Goal: Use online tool/utility: Utilize a website feature to perform a specific function

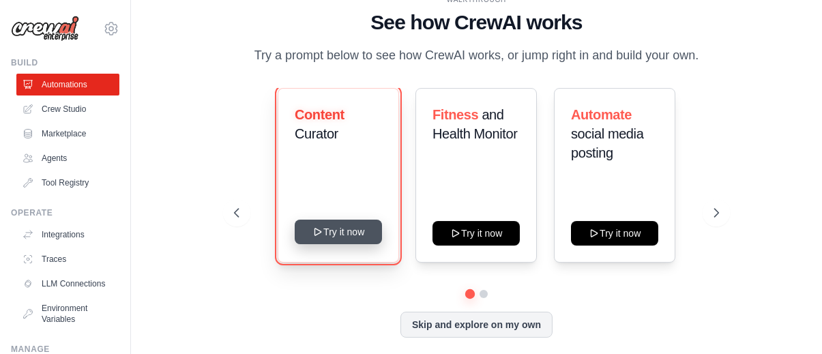
click at [343, 228] on button "Try it now" at bounding box center [338, 232] width 87 height 25
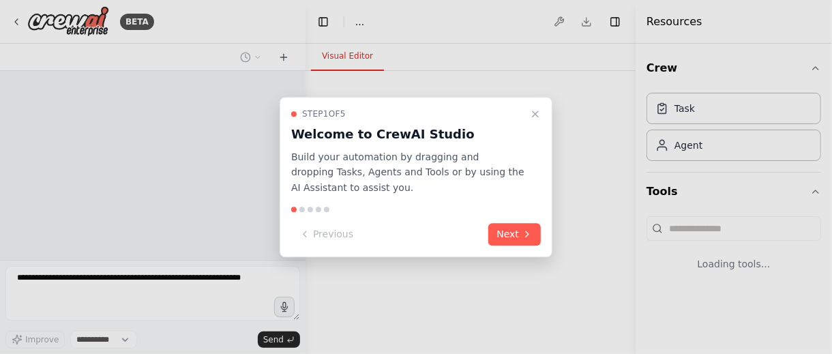
select select "****"
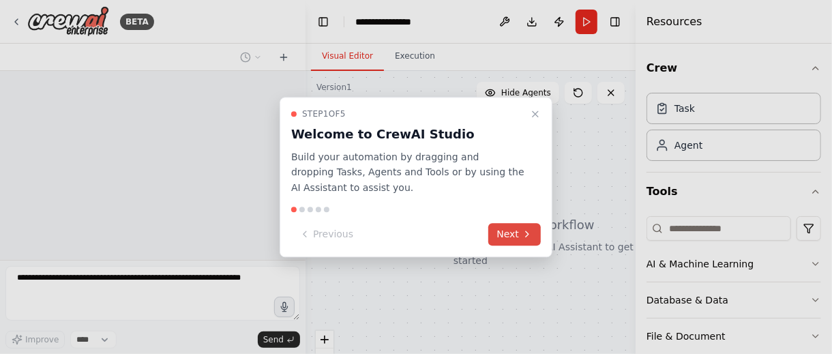
click at [528, 237] on icon at bounding box center [527, 234] width 11 height 11
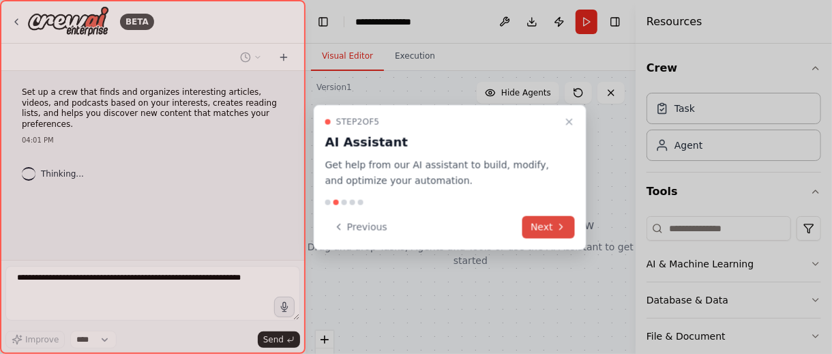
click at [526, 236] on button "Next" at bounding box center [548, 226] width 53 height 23
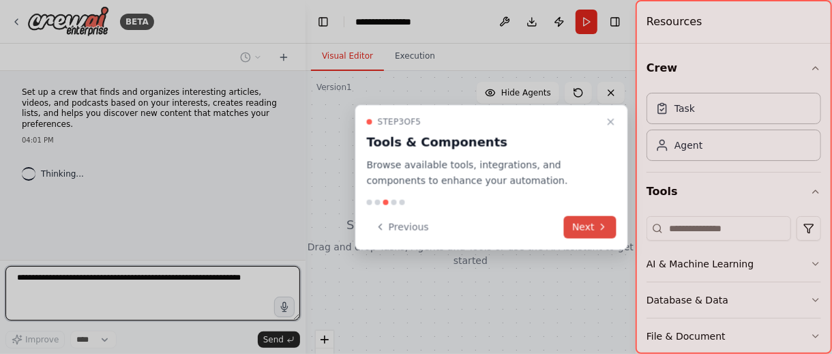
click at [608, 232] on button "Next" at bounding box center [590, 226] width 53 height 23
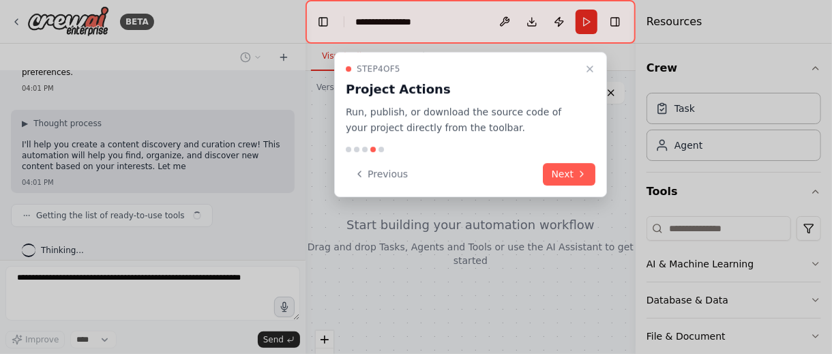
click at [582, 163] on button "Next" at bounding box center [570, 174] width 53 height 23
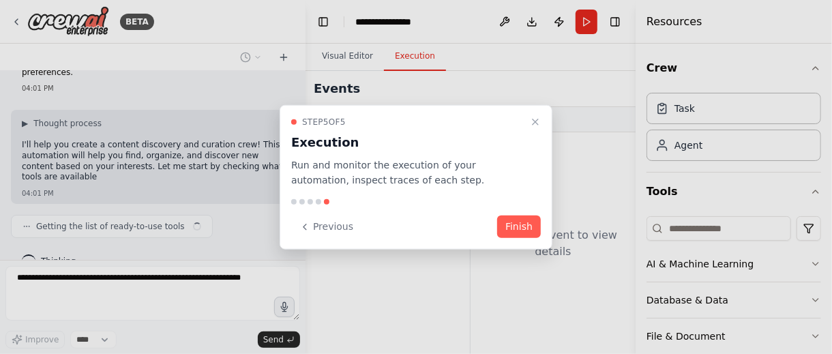
scroll to position [63, 0]
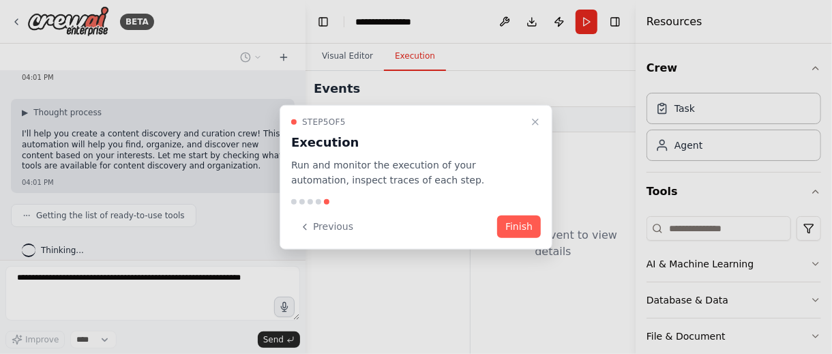
click at [518, 223] on button "Finish" at bounding box center [519, 226] width 44 height 23
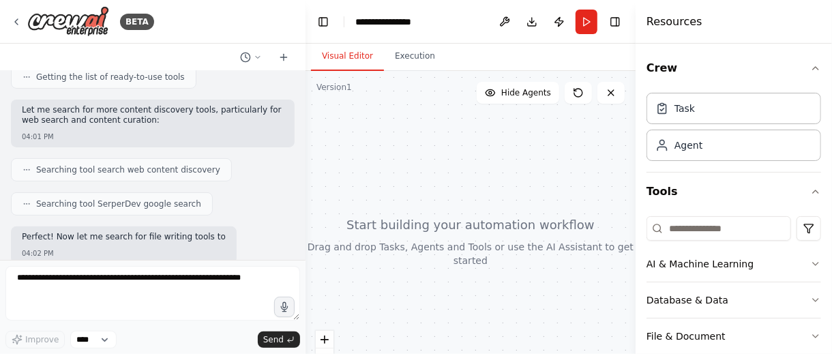
scroll to position [281, 0]
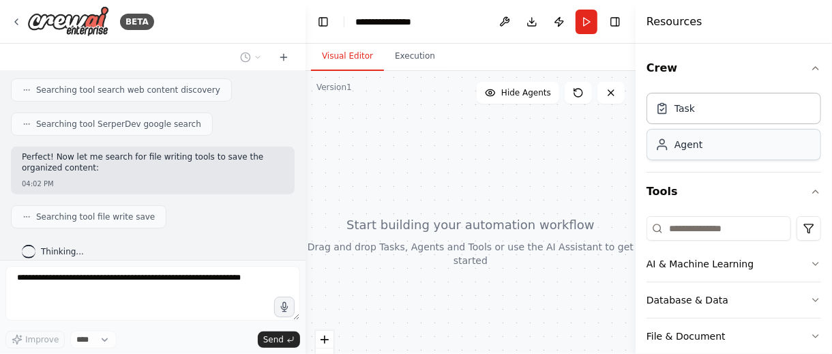
click at [685, 147] on div "Agent" at bounding box center [688, 145] width 28 height 14
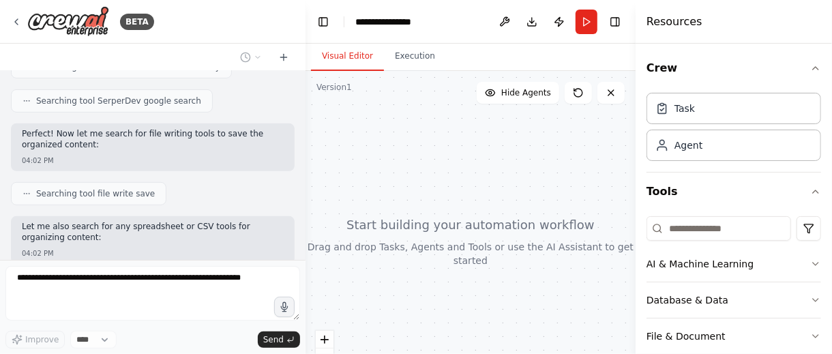
scroll to position [373, 0]
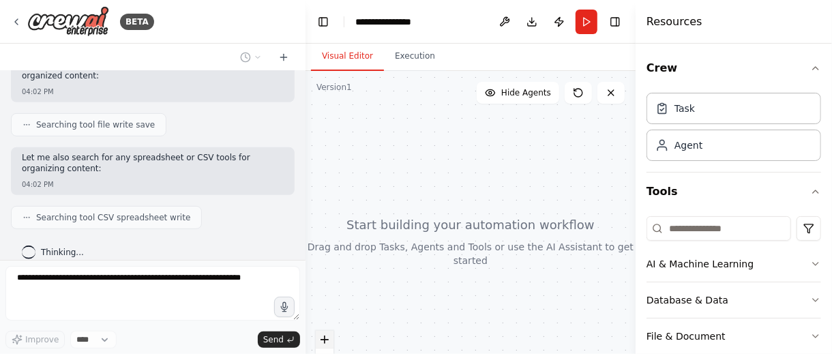
click at [323, 341] on icon "zoom in" at bounding box center [325, 340] width 8 height 8
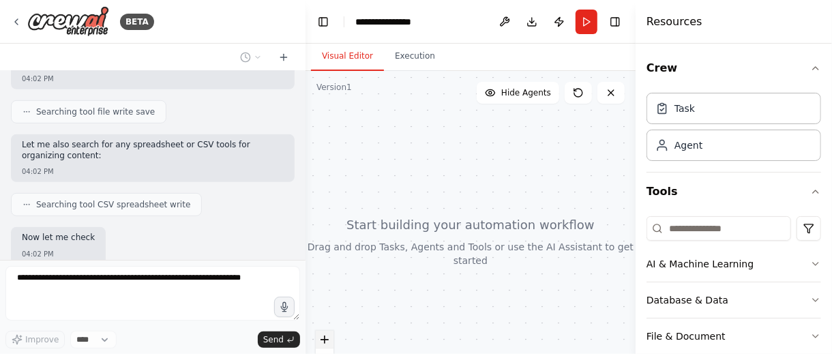
scroll to position [455, 0]
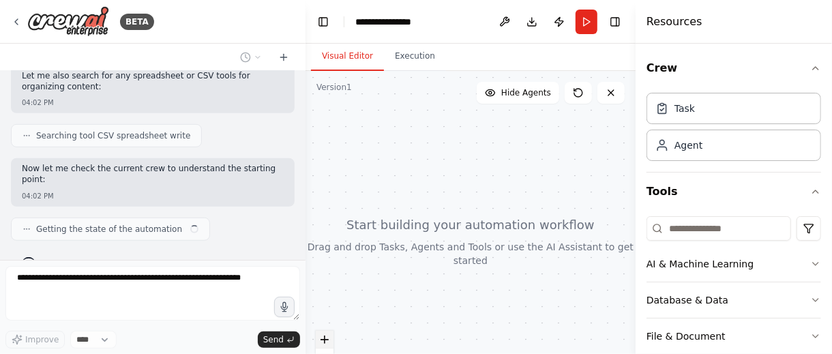
click at [323, 338] on icon "zoom in" at bounding box center [325, 340] width 8 height 8
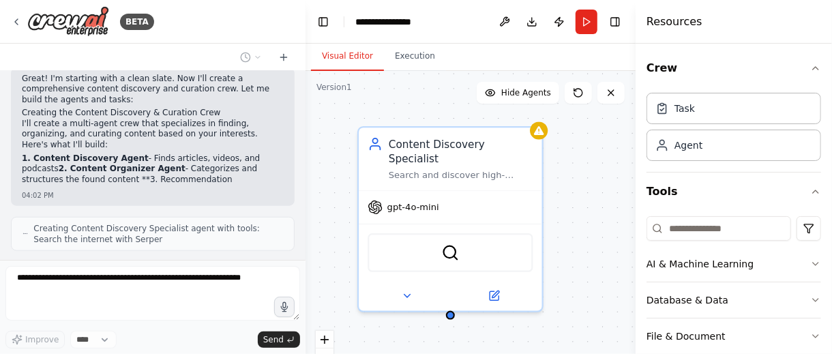
scroll to position [662, 0]
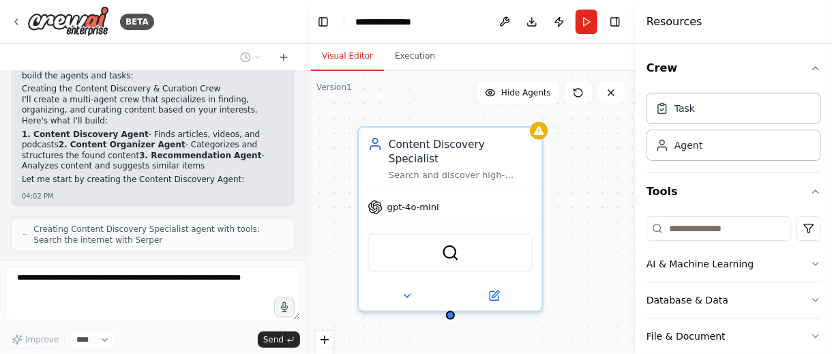
click at [559, 213] on div "Content Discovery Specialist Search and discover high-quality articles, videos,…" at bounding box center [471, 241] width 330 height 341
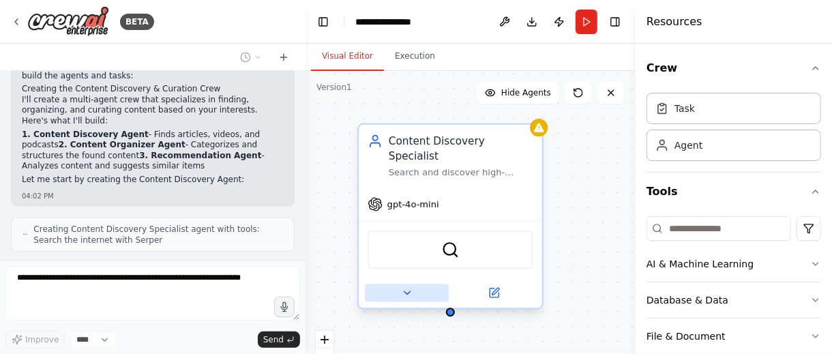
click at [396, 284] on button at bounding box center [407, 293] width 84 height 18
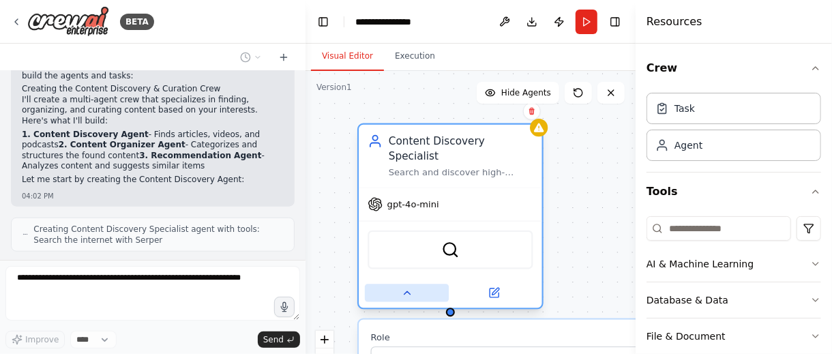
click at [396, 284] on button at bounding box center [407, 293] width 84 height 18
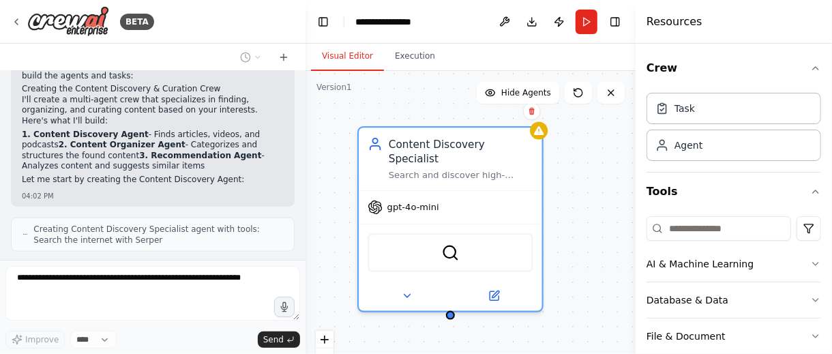
drag, startPoint x: 582, startPoint y: 209, endPoint x: 551, endPoint y: 188, distance: 37.7
click at [581, 209] on div "Content Discovery Specialist Search and discover high-quality articles, videos,…" at bounding box center [471, 241] width 330 height 341
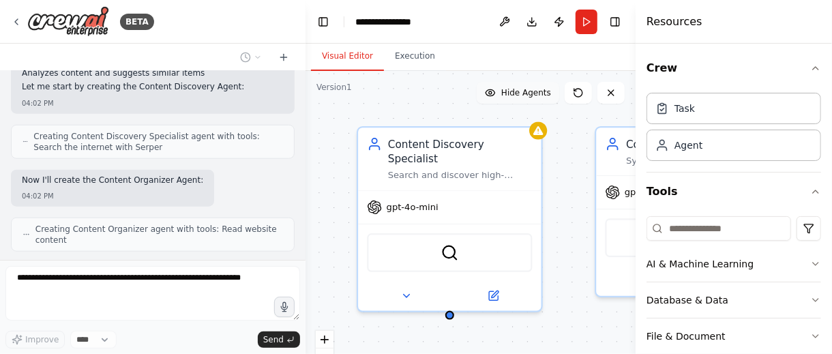
click at [514, 93] on span "Hide Agents" at bounding box center [526, 92] width 50 height 11
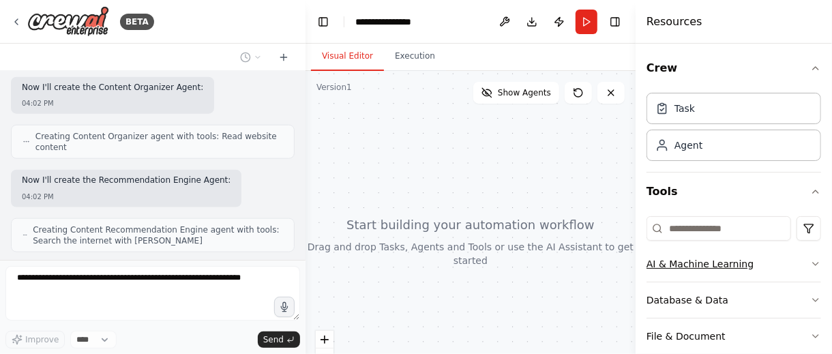
scroll to position [929, 0]
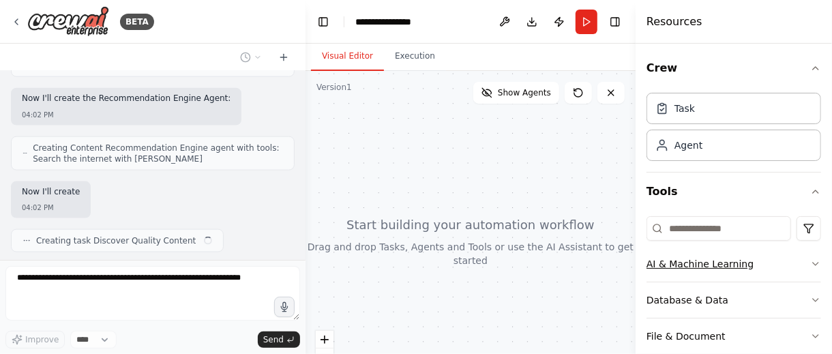
click at [799, 265] on button "AI & Machine Learning" at bounding box center [733, 263] width 175 height 35
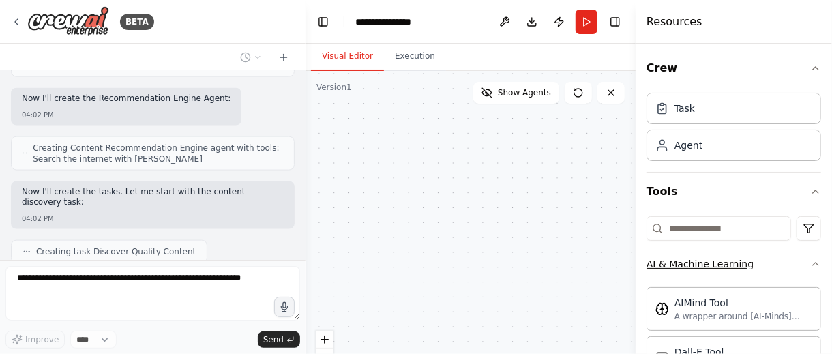
scroll to position [68, 0]
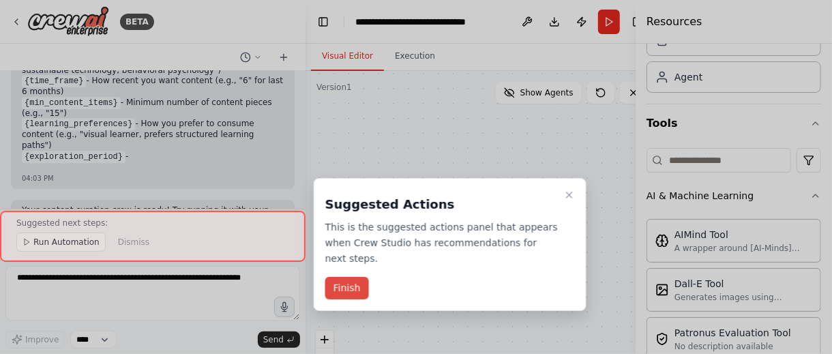
click at [342, 277] on button "Finish" at bounding box center [347, 288] width 44 height 23
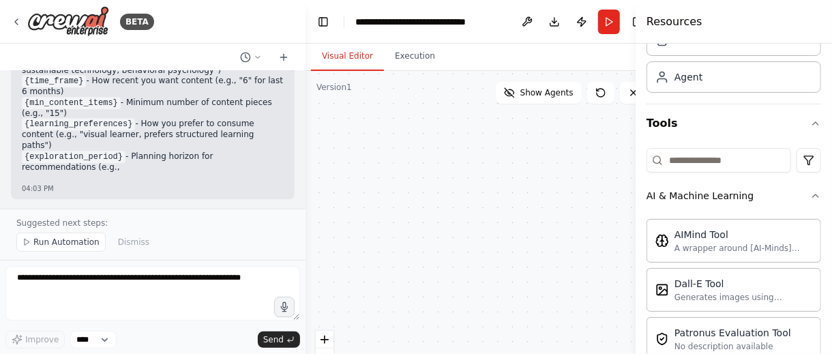
scroll to position [1669, 0]
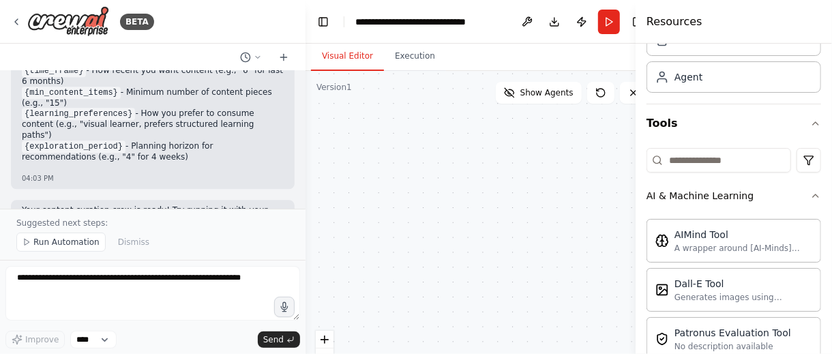
click at [63, 245] on span "Run Automation" at bounding box center [66, 242] width 66 height 11
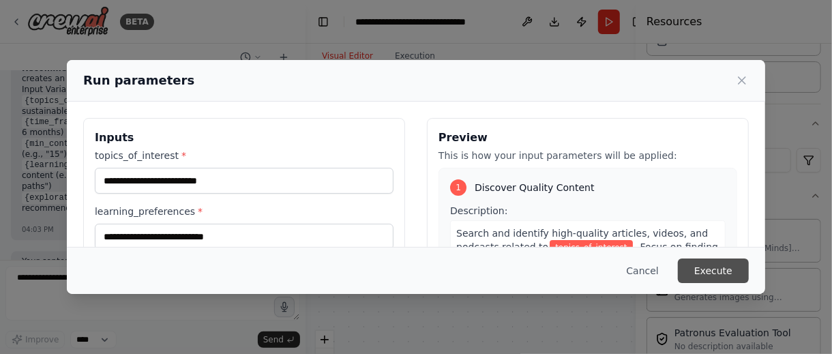
click at [724, 271] on button "Execute" at bounding box center [713, 270] width 71 height 25
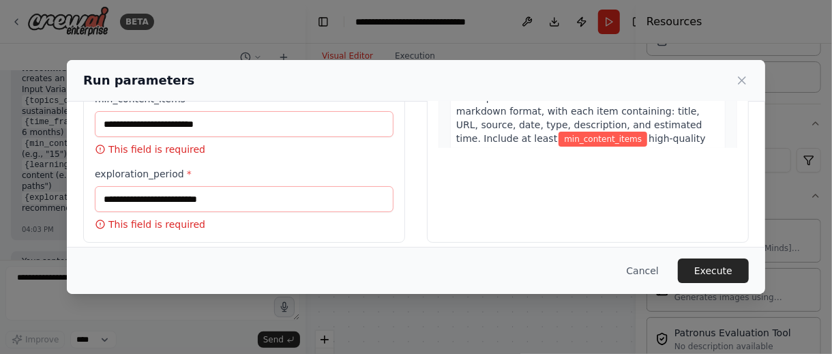
scroll to position [291, 0]
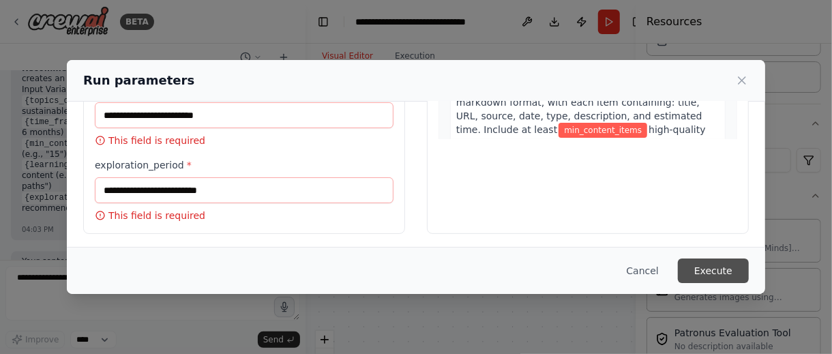
click at [709, 269] on button "Execute" at bounding box center [713, 270] width 71 height 25
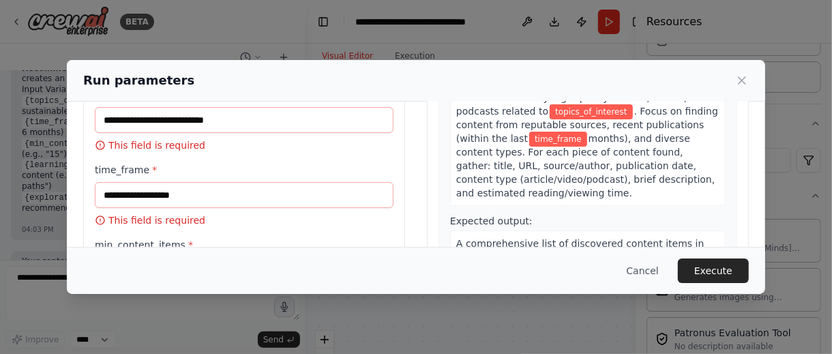
scroll to position [18, 0]
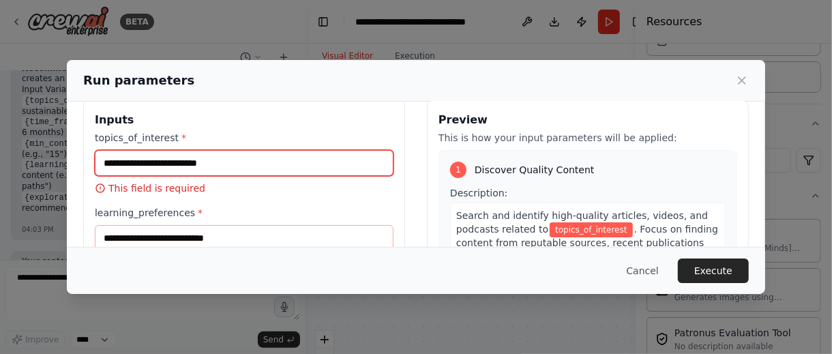
click at [240, 162] on input "topics_of_interest *" at bounding box center [244, 163] width 299 height 26
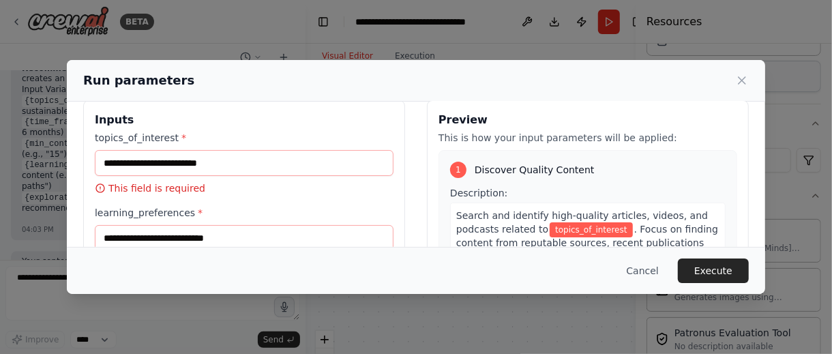
click at [741, 81] on icon at bounding box center [742, 80] width 7 height 7
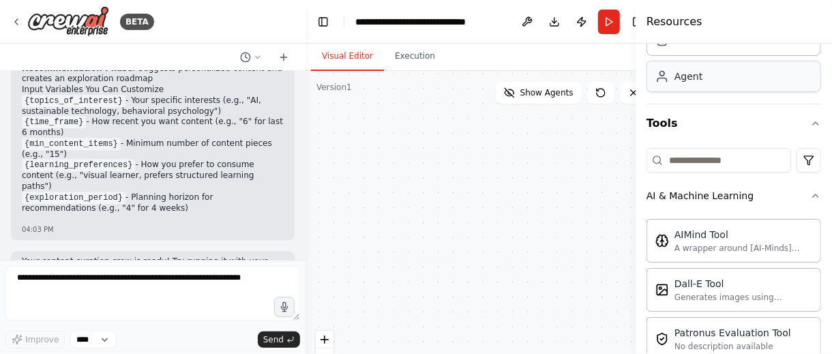
click at [696, 78] on div "Agent" at bounding box center [688, 77] width 28 height 14
click at [711, 235] on div "AIMind Tool" at bounding box center [743, 234] width 138 height 14
click at [742, 242] on div "A wrapper around [AI-Minds](https://mindsdb.com/minds). Useful for when you nee…" at bounding box center [743, 247] width 138 height 11
click at [742, 239] on div "AIMind Tool" at bounding box center [743, 234] width 138 height 14
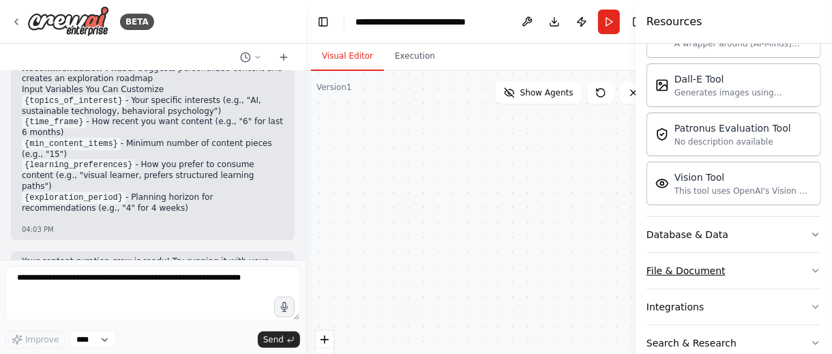
click at [727, 255] on button "File & Document" at bounding box center [733, 270] width 175 height 35
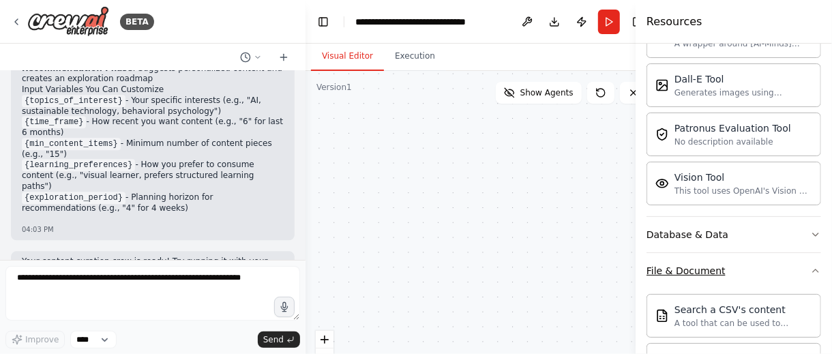
scroll to position [409, 0]
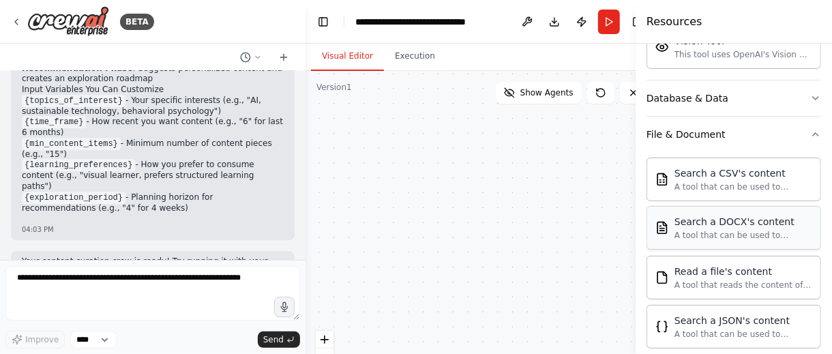
click at [736, 243] on div "Search a DOCX's content A tool that can be used to semantic search a query from…" at bounding box center [733, 228] width 175 height 44
click at [728, 267] on div "Read a file's content" at bounding box center [743, 271] width 138 height 14
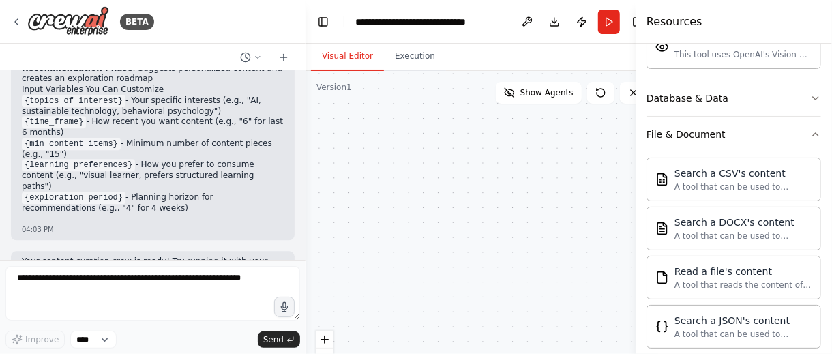
drag, startPoint x: 721, startPoint y: 270, endPoint x: 606, endPoint y: 235, distance: 120.4
click at [525, 194] on div "BETA Set up a crew that finds and organizes interesting articles, videos, and p…" at bounding box center [416, 177] width 832 height 354
click at [727, 279] on div "A tool that reads the content of a file. To use this tool, provide a 'file_path…" at bounding box center [743, 284] width 138 height 11
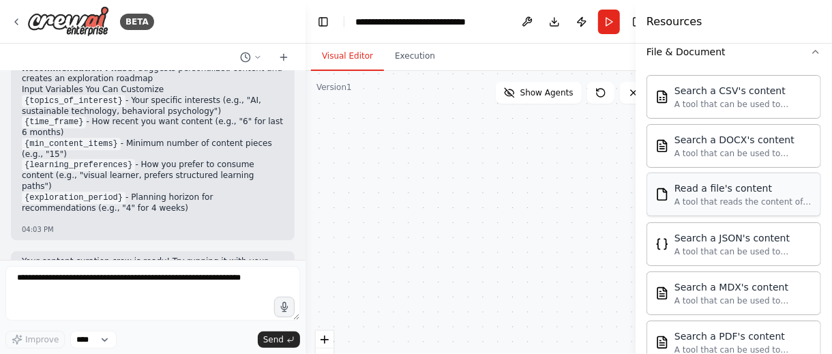
scroll to position [614, 0]
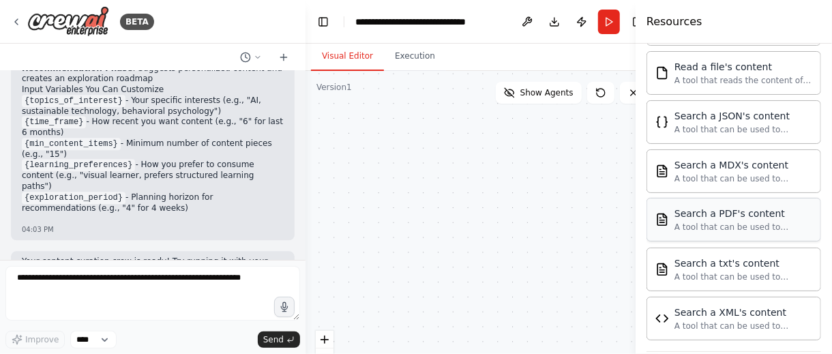
click at [715, 222] on div "A tool that can be used to semantic search a query from a PDF's content." at bounding box center [743, 227] width 138 height 11
drag, startPoint x: 715, startPoint y: 219, endPoint x: 747, endPoint y: 215, distance: 32.3
click at [747, 222] on div "A tool that can be used to semantic search a query from a PDF's content." at bounding box center [743, 227] width 138 height 11
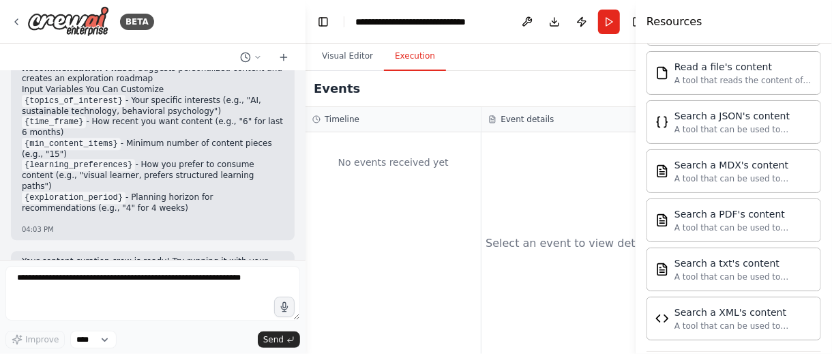
click at [404, 57] on button "Execution" at bounding box center [415, 56] width 62 height 29
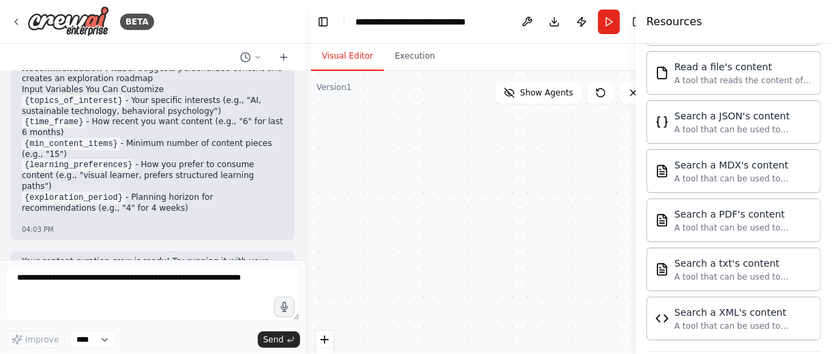
click at [368, 57] on button "Visual Editor" at bounding box center [347, 56] width 73 height 29
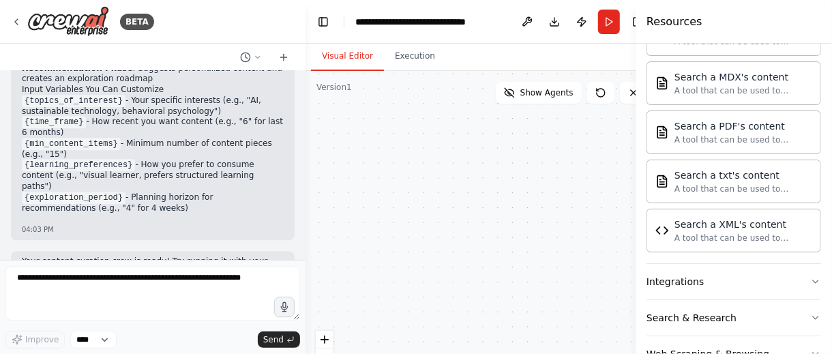
scroll to position [732, 0]
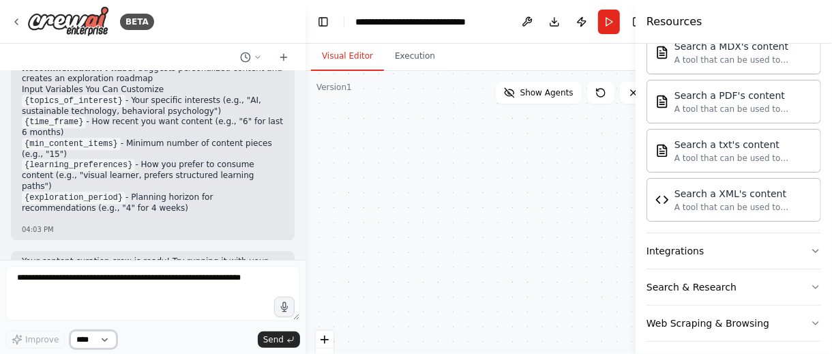
click at [112, 339] on select "****" at bounding box center [93, 340] width 46 height 18
drag, startPoint x: 112, startPoint y: 338, endPoint x: 123, endPoint y: 337, distance: 11.0
click at [112, 338] on select "****" at bounding box center [93, 340] width 46 height 18
click at [285, 343] on button "Send" at bounding box center [279, 339] width 42 height 16
